Goal: Navigation & Orientation: Find specific page/section

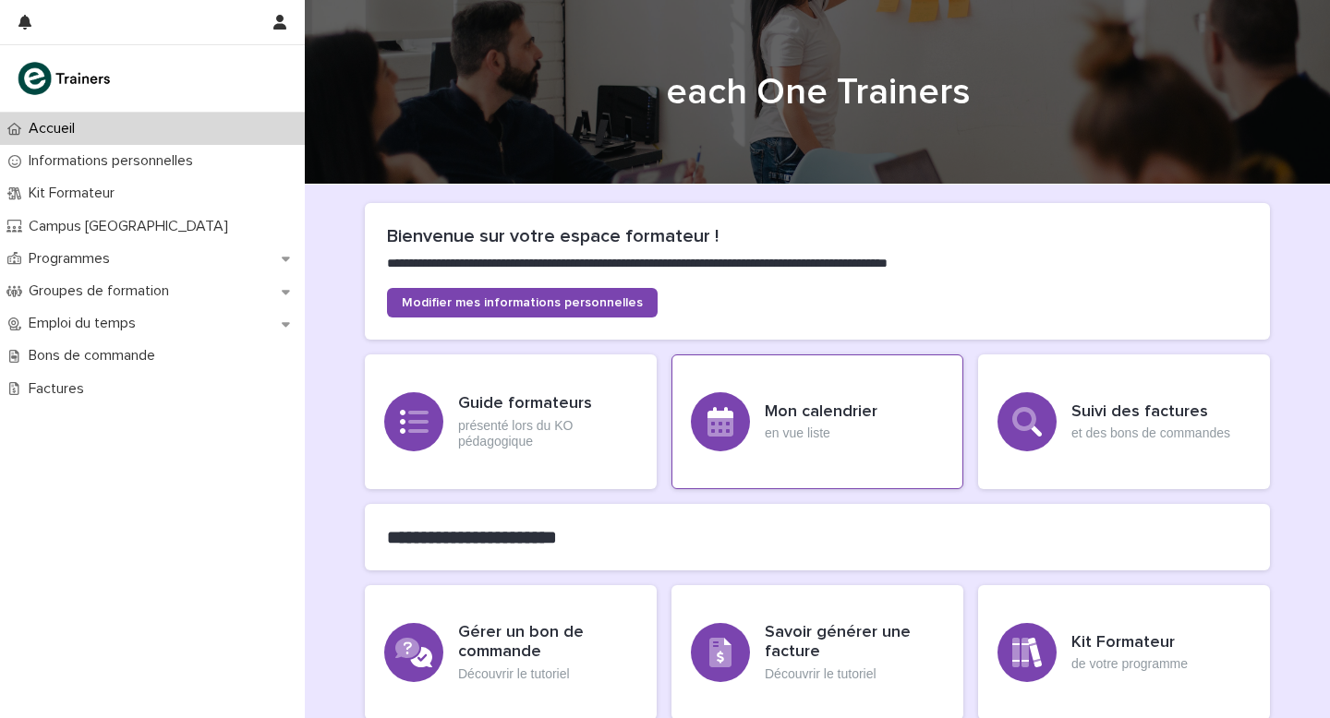
click at [805, 411] on h3 "Mon calendrier" at bounding box center [821, 413] width 113 height 20
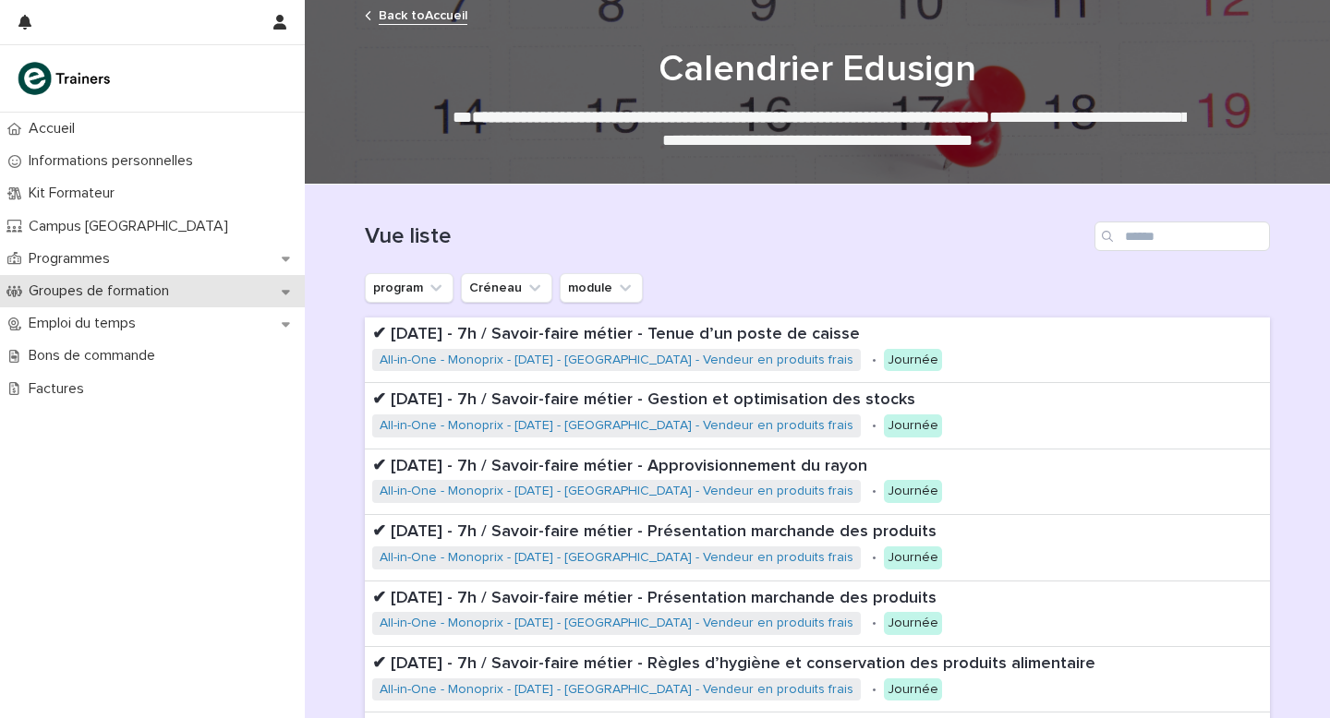
click at [175, 292] on p "Groupes de formation" at bounding box center [102, 292] width 163 height 18
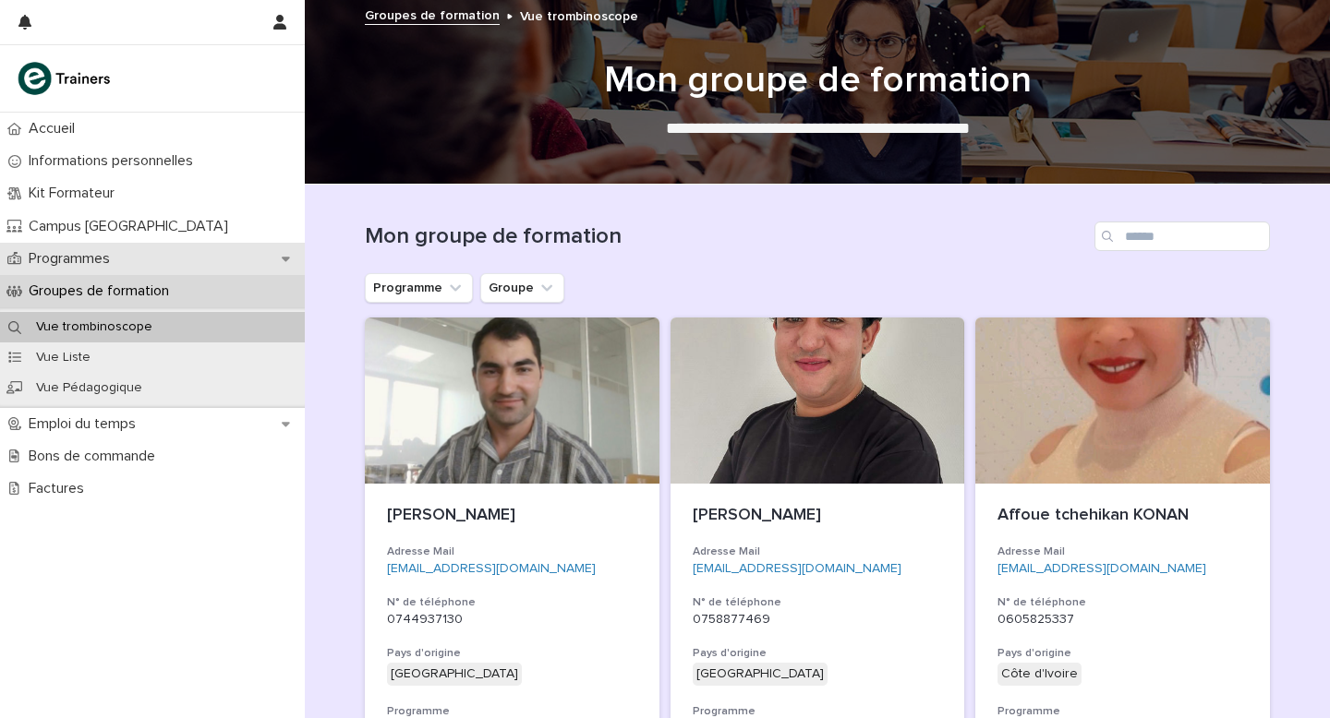
click at [91, 254] on p "Programmes" at bounding box center [72, 259] width 103 height 18
